Goal: Task Accomplishment & Management: Complete application form

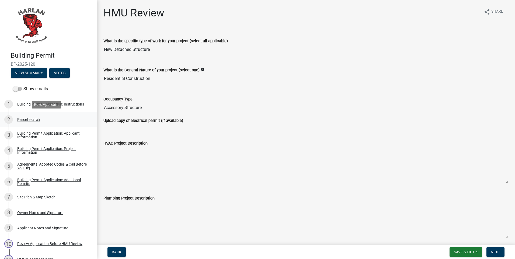
click at [26, 120] on div "Parcel search" at bounding box center [28, 120] width 23 height 4
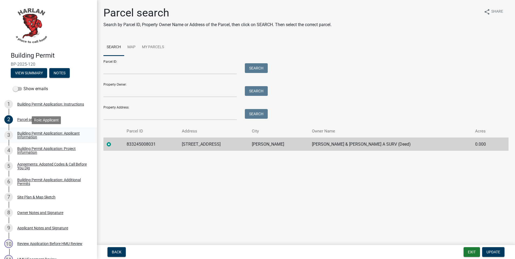
click at [29, 134] on div "Building Permit Application: Applicant Information" at bounding box center [52, 136] width 71 height 8
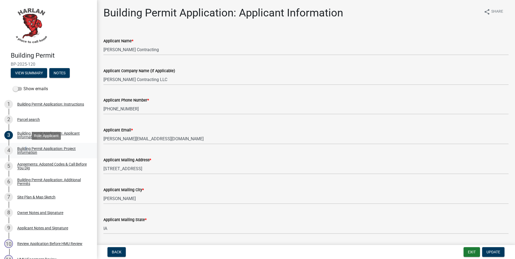
click at [25, 149] on div "Building Permit Application: Project Information" at bounding box center [52, 151] width 71 height 8
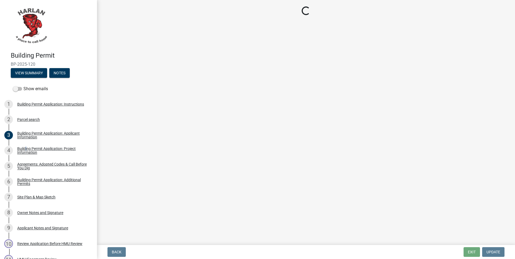
select select "e56c21d6-dc47-44e1-9c99-52340644a78c"
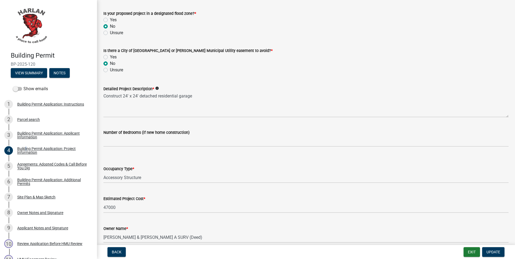
scroll to position [295, 0]
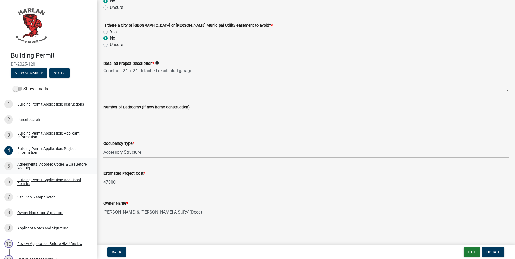
click at [22, 166] on div "Agreements: Adopted Codes & Call Before You Dig" at bounding box center [52, 167] width 71 height 8
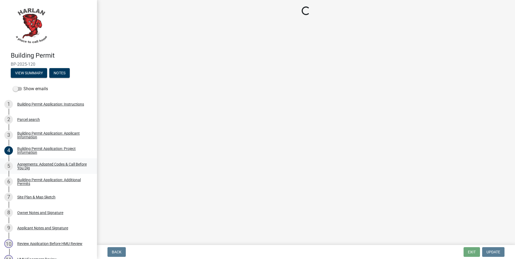
scroll to position [0, 0]
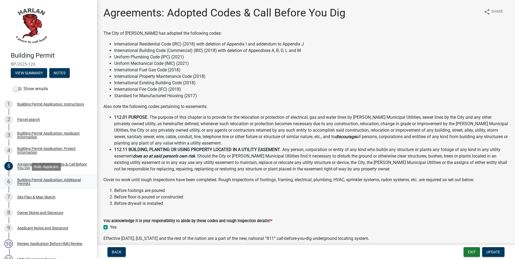
click at [22, 181] on div "Building Permit Application: Additional Permits" at bounding box center [52, 182] width 71 height 8
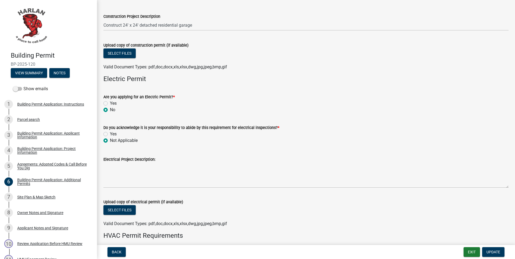
scroll to position [135, 0]
click at [18, 198] on div "Site Plan & Map Sketch" at bounding box center [36, 197] width 38 height 4
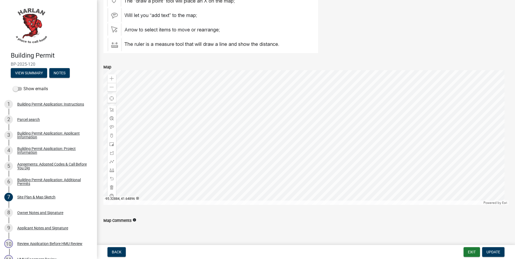
scroll to position [243, 0]
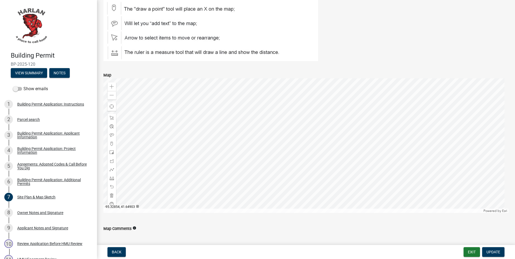
click at [360, 123] on div at bounding box center [305, 145] width 405 height 135
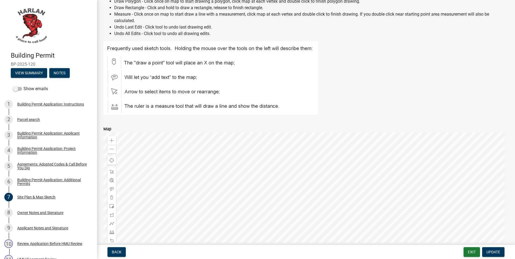
scroll to position [216, 0]
